Goal: Task Accomplishment & Management: Manage account settings

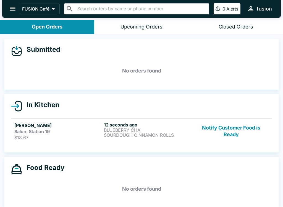
click at [129, 128] on p "BLUEBERRY CHAI" at bounding box center [147, 129] width 87 height 5
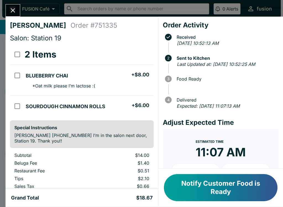
click at [187, 194] on button "Notify Customer Food is Ready" at bounding box center [221, 187] width 114 height 27
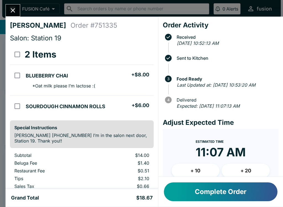
click at [224, 189] on button "Complete Order" at bounding box center [221, 191] width 114 height 19
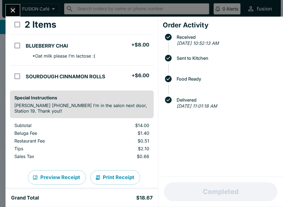
scroll to position [31, 0]
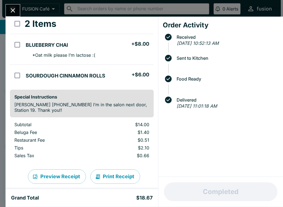
click at [17, 21] on input "select all" at bounding box center [17, 23] width 12 height 12
checkbox input "true"
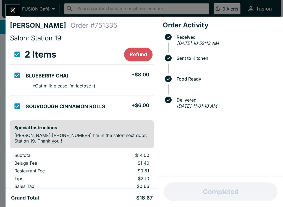
scroll to position [0, 0]
click at [13, 46] on th "orders table" at bounding box center [17, 54] width 14 height 20
click at [18, 54] on input "select all" at bounding box center [17, 54] width 12 height 12
checkbox input "false"
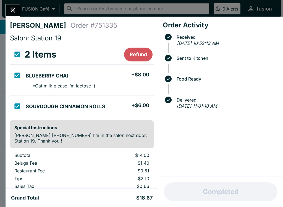
checkbox input "false"
click at [15, 10] on icon "Close" at bounding box center [12, 10] width 7 height 7
